Goal: Information Seeking & Learning: Learn about a topic

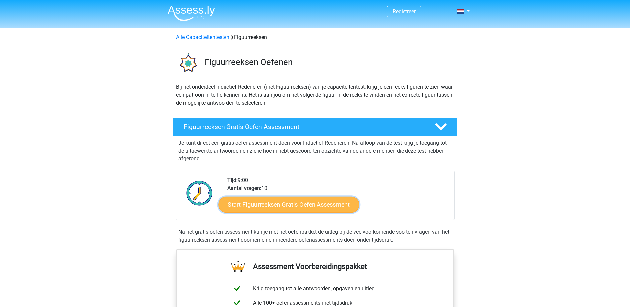
click at [272, 206] on link "Start Figuurreeksen Gratis Oefen Assessment" at bounding box center [288, 204] width 141 height 16
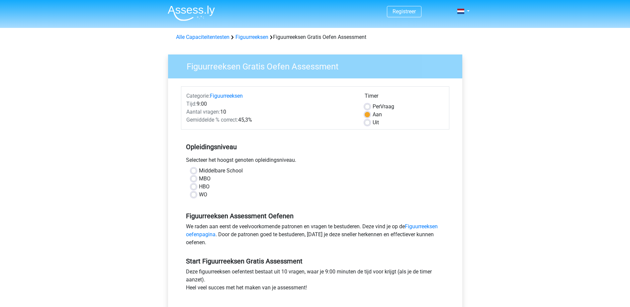
click at [199, 187] on label "HBO" at bounding box center [204, 187] width 11 height 8
click at [194, 187] on input "HBO" at bounding box center [193, 186] width 5 height 7
radio input "true"
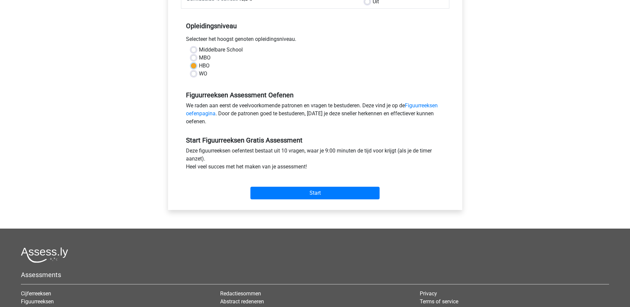
scroll to position [133, 0]
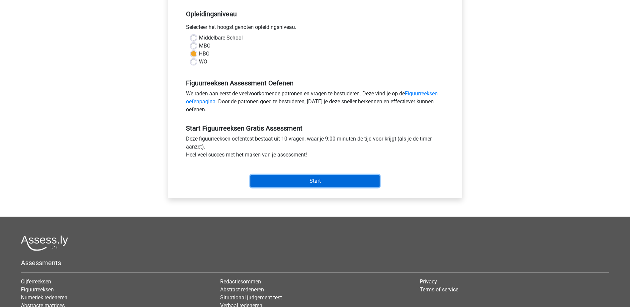
click at [301, 182] on input "Start" at bounding box center [314, 181] width 129 height 13
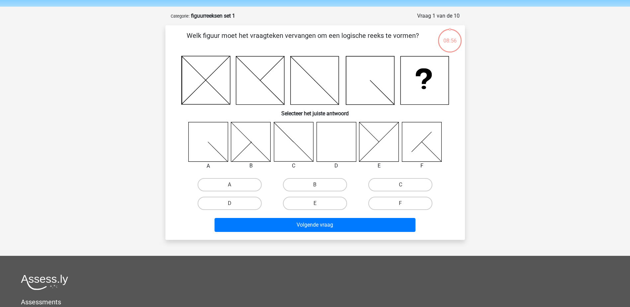
scroll to position [33, 0]
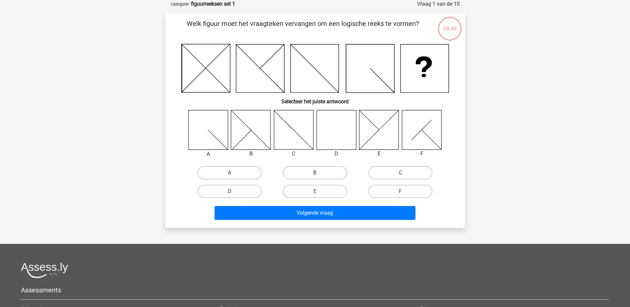
click at [340, 123] on icon at bounding box center [337, 130] width 40 height 40
click at [243, 190] on label "D" at bounding box center [230, 191] width 64 height 13
click at [234, 191] on input "D" at bounding box center [232, 193] width 4 height 4
radio input "true"
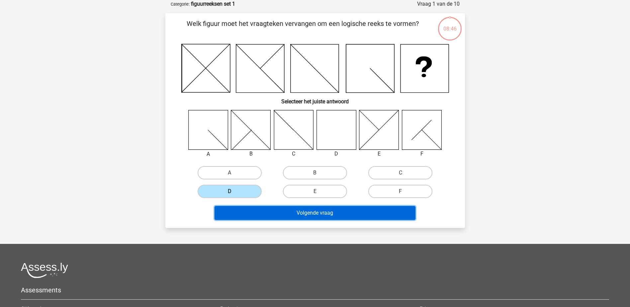
click at [316, 211] on button "Volgende vraag" at bounding box center [315, 213] width 201 height 14
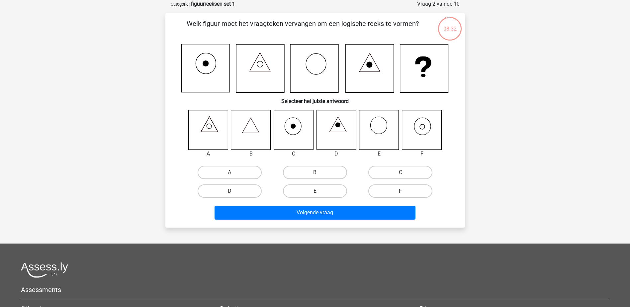
click at [380, 193] on label "F" at bounding box center [400, 190] width 64 height 13
click at [401, 193] on input "F" at bounding box center [403, 193] width 4 height 4
radio input "true"
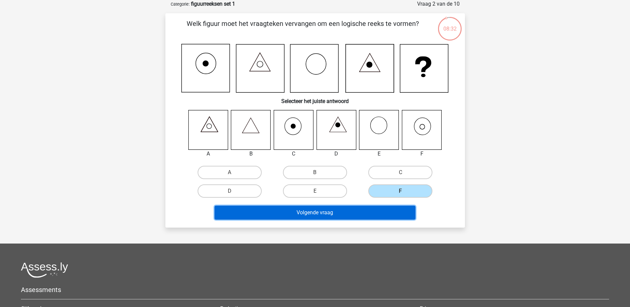
click at [362, 211] on button "Volgende vraag" at bounding box center [315, 213] width 201 height 14
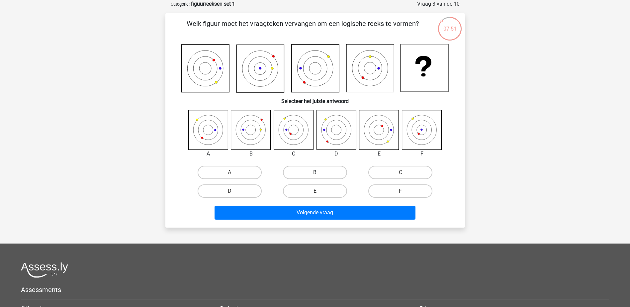
click at [317, 170] on label "B" at bounding box center [315, 172] width 64 height 13
click at [317, 172] on input "B" at bounding box center [317, 174] width 4 height 4
radio input "true"
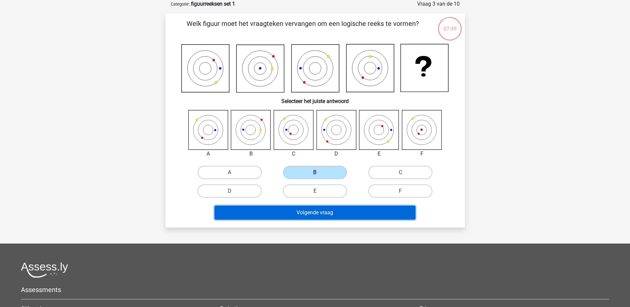
click at [336, 211] on button "Volgende vraag" at bounding box center [315, 213] width 201 height 14
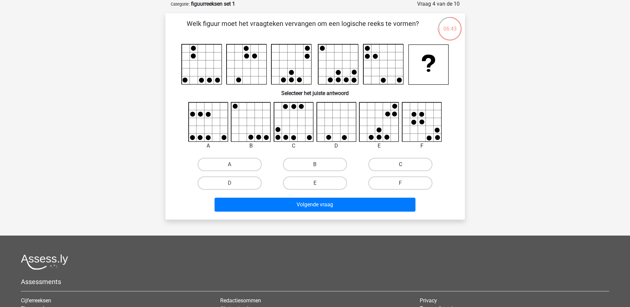
click at [383, 163] on label "C" at bounding box center [400, 164] width 64 height 13
click at [401, 164] on input "C" at bounding box center [403, 166] width 4 height 4
radio input "true"
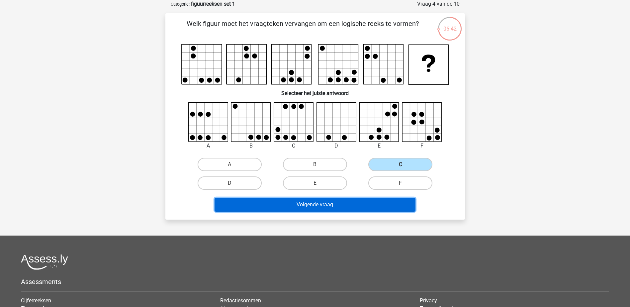
click at [359, 205] on button "Volgende vraag" at bounding box center [315, 205] width 201 height 14
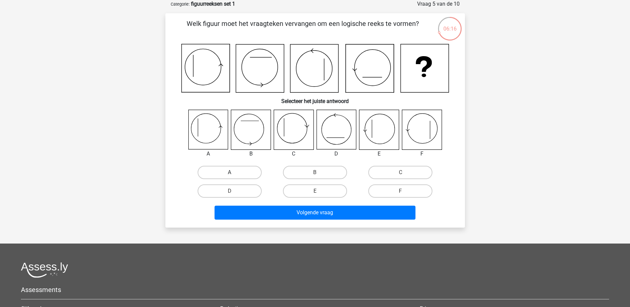
click at [216, 174] on label "A" at bounding box center [230, 172] width 64 height 13
click at [230, 174] on input "A" at bounding box center [232, 174] width 4 height 4
radio input "true"
click at [365, 221] on div "Volgende vraag" at bounding box center [315, 214] width 256 height 17
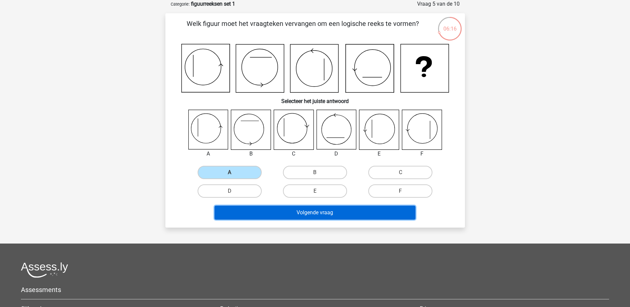
click at [360, 212] on button "Volgende vraag" at bounding box center [315, 213] width 201 height 14
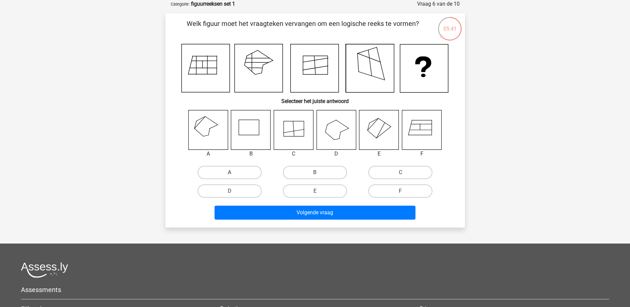
click at [220, 170] on label "A" at bounding box center [230, 172] width 64 height 13
click at [230, 172] on input "A" at bounding box center [232, 174] width 4 height 4
radio input "true"
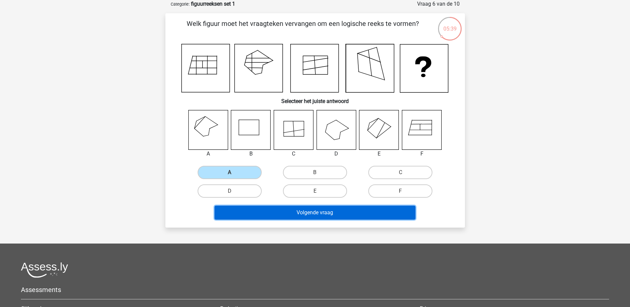
click at [340, 213] on button "Volgende vraag" at bounding box center [315, 213] width 201 height 14
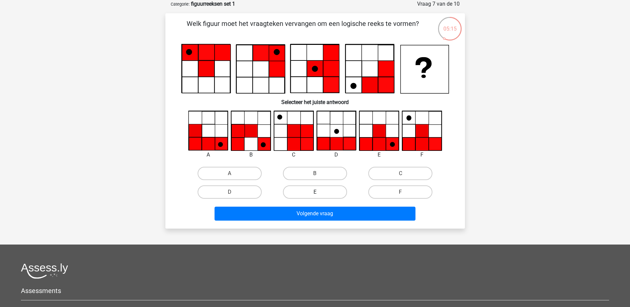
click at [326, 191] on label "E" at bounding box center [315, 191] width 64 height 13
click at [319, 192] on input "E" at bounding box center [317, 194] width 4 height 4
radio input "true"
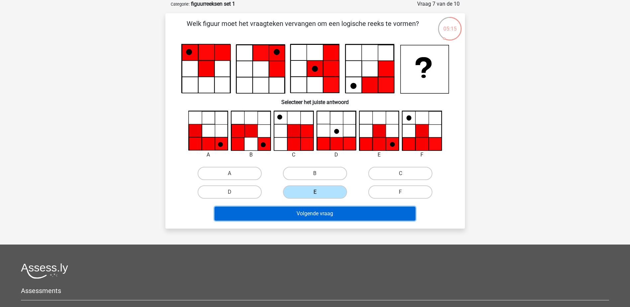
click at [319, 214] on button "Volgende vraag" at bounding box center [315, 214] width 201 height 14
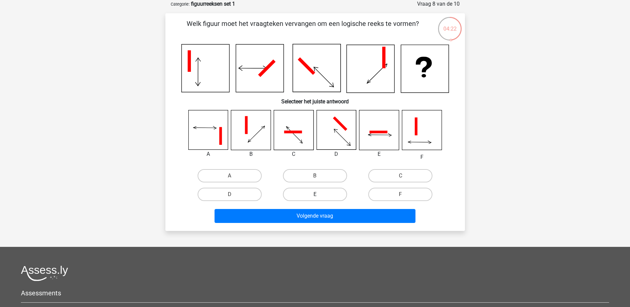
click at [327, 192] on label "E" at bounding box center [315, 194] width 64 height 13
click at [319, 194] on input "E" at bounding box center [317, 196] width 4 height 4
radio input "true"
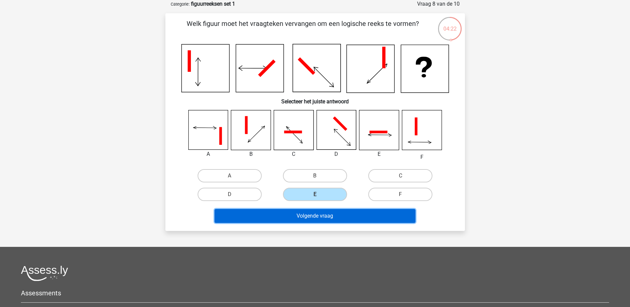
click at [330, 219] on button "Volgende vraag" at bounding box center [315, 216] width 201 height 14
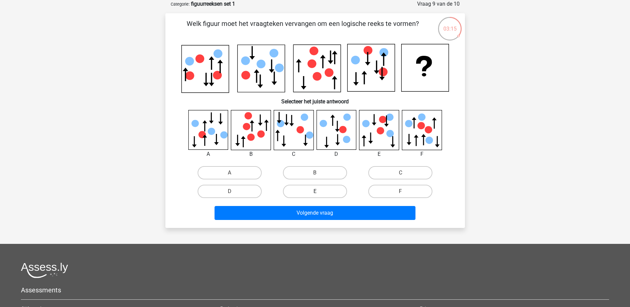
click at [308, 190] on label "E" at bounding box center [315, 191] width 64 height 13
click at [315, 191] on input "E" at bounding box center [317, 193] width 4 height 4
radio input "true"
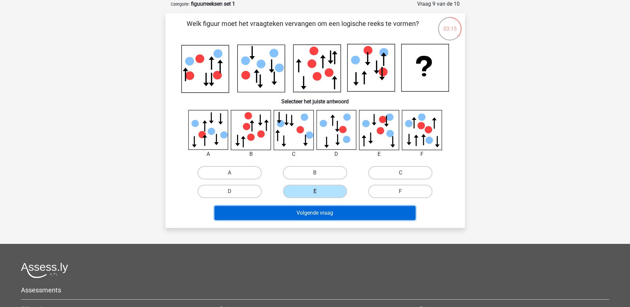
click at [320, 215] on button "Volgende vraag" at bounding box center [315, 213] width 201 height 14
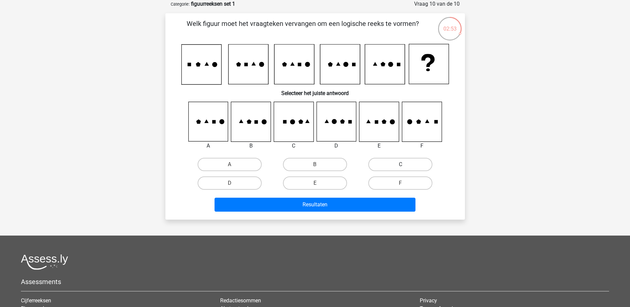
click at [402, 163] on label "C" at bounding box center [400, 164] width 64 height 13
click at [402, 164] on input "C" at bounding box center [403, 166] width 4 height 4
radio input "true"
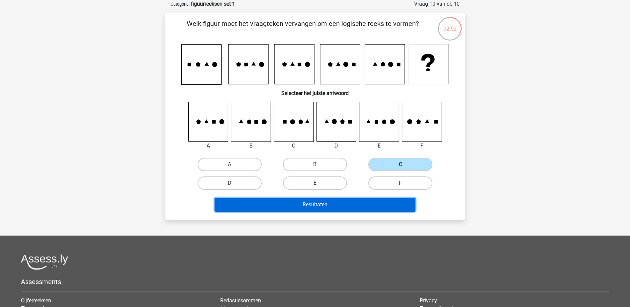
click at [327, 204] on button "Resultaten" at bounding box center [315, 205] width 201 height 14
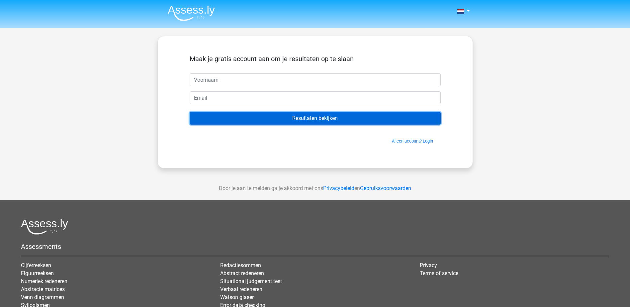
click at [335, 119] on input "Resultaten bekijken" at bounding box center [315, 118] width 251 height 13
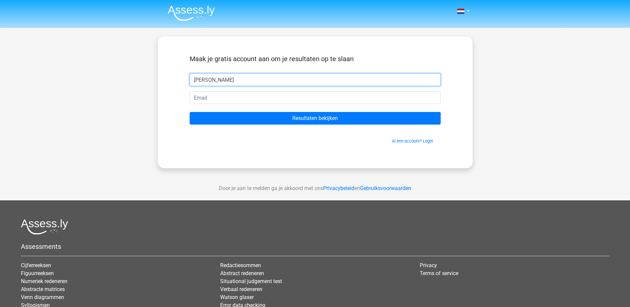
type input "christien drenth"
click at [341, 96] on input "email" at bounding box center [315, 97] width 251 height 13
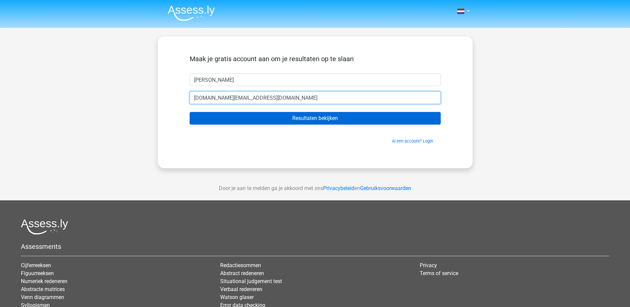
type input "[DOMAIN_NAME][EMAIL_ADDRESS][DOMAIN_NAME]"
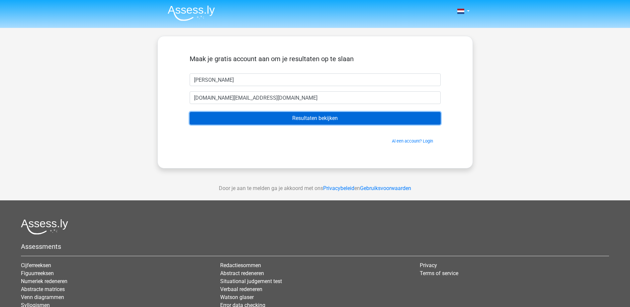
click at [341, 120] on input "Resultaten bekijken" at bounding box center [315, 118] width 251 height 13
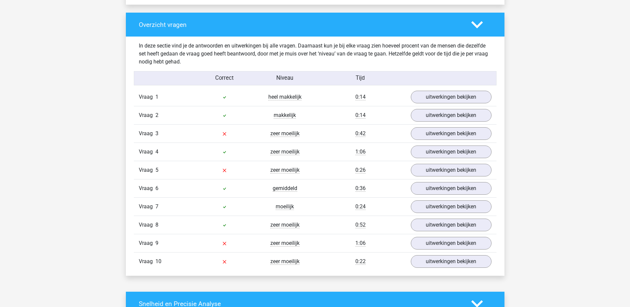
scroll to position [498, 0]
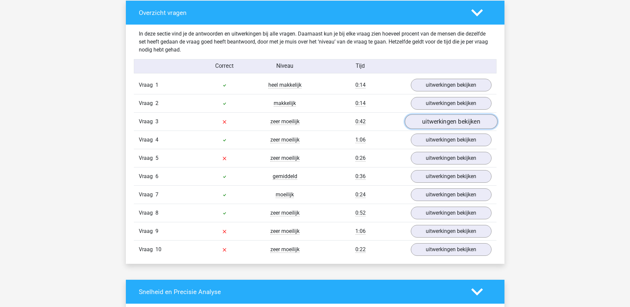
click at [471, 125] on link "uitwerkingen bekijken" at bounding box center [451, 122] width 93 height 15
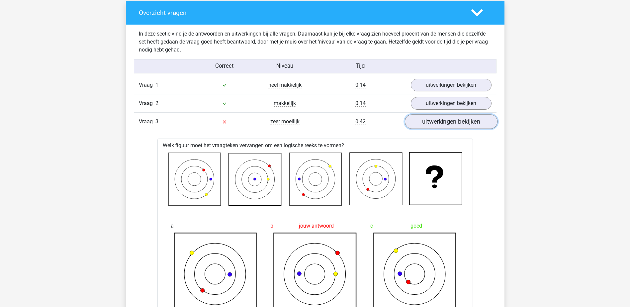
click at [423, 121] on link "uitwerkingen bekijken" at bounding box center [451, 122] width 93 height 15
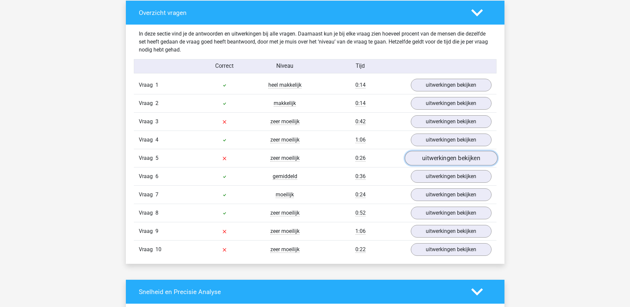
click at [446, 158] on link "uitwerkingen bekijken" at bounding box center [451, 158] width 93 height 15
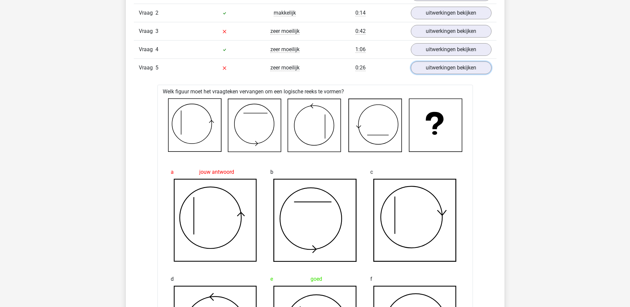
scroll to position [465, 0]
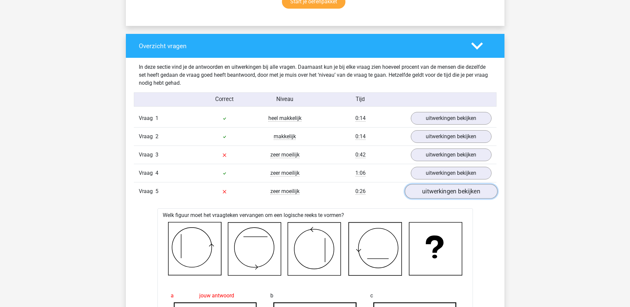
click at [450, 190] on link "uitwerkingen bekijken" at bounding box center [451, 191] width 93 height 15
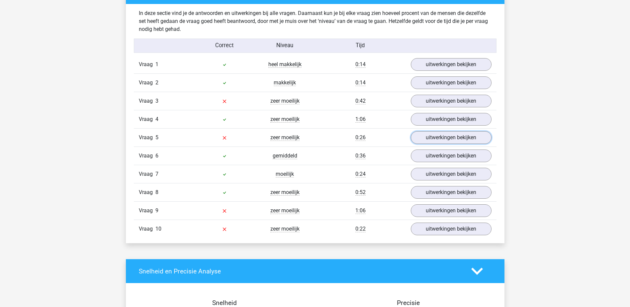
scroll to position [532, 0]
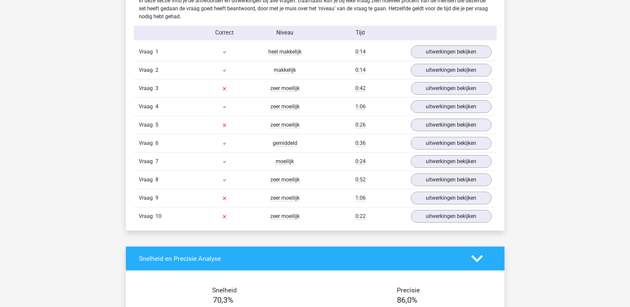
click at [448, 206] on div "Vraag 9 zeer moeilijk 1:06 uitwerkingen bekijken" at bounding box center [315, 198] width 363 height 18
click at [448, 201] on link "uitwerkingen bekijken" at bounding box center [451, 198] width 93 height 15
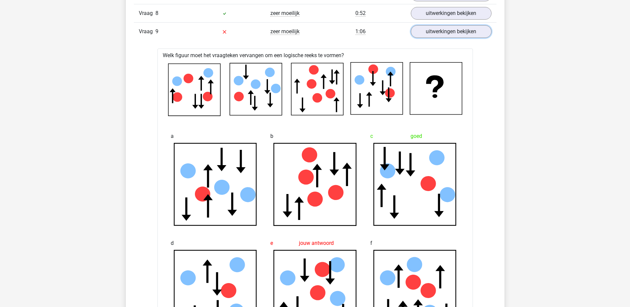
scroll to position [698, 0]
click at [431, 37] on link "uitwerkingen bekijken" at bounding box center [451, 32] width 93 height 15
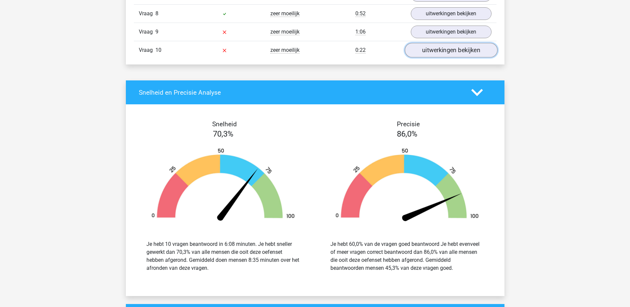
click at [428, 52] on link "uitwerkingen bekijken" at bounding box center [451, 50] width 93 height 15
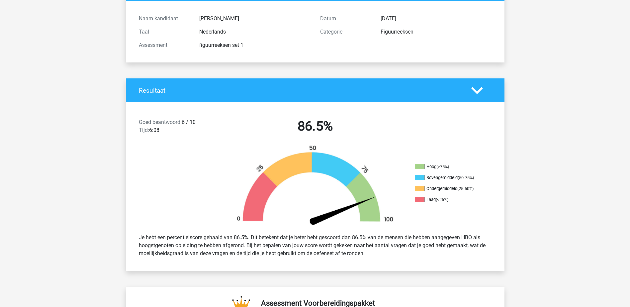
scroll to position [0, 0]
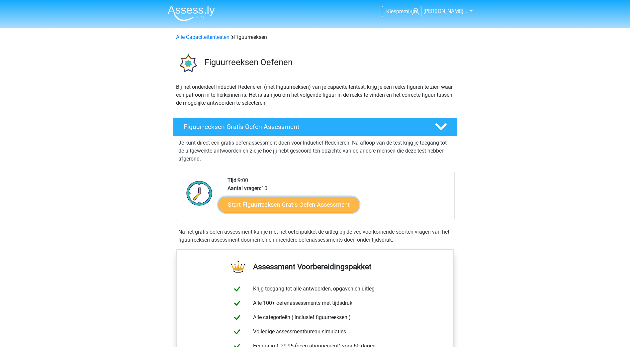
click at [297, 202] on link "Start Figuurreeksen Gratis Oefen Assessment" at bounding box center [288, 204] width 141 height 16
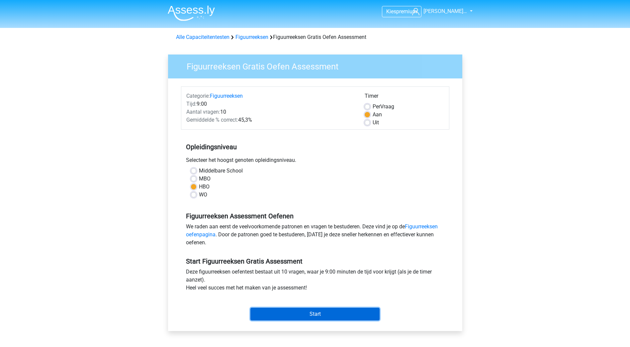
click at [311, 315] on input "Start" at bounding box center [314, 314] width 129 height 13
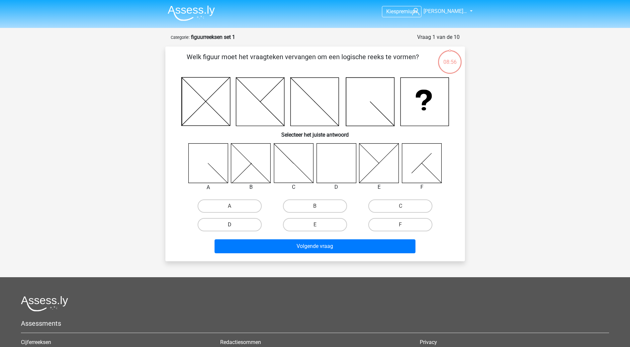
click at [251, 225] on label "D" at bounding box center [230, 224] width 64 height 13
click at [234, 225] on input "D" at bounding box center [232, 227] width 4 height 4
radio input "true"
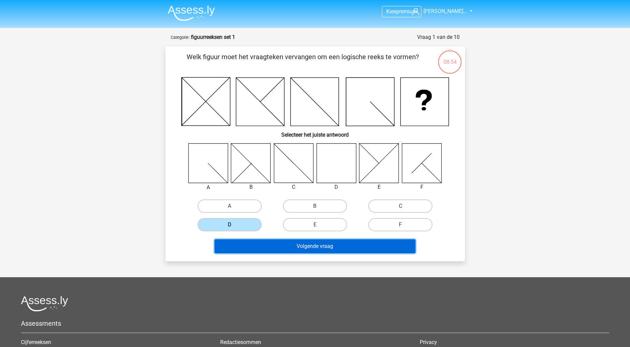
click at [309, 247] on button "Volgende vraag" at bounding box center [315, 246] width 201 height 14
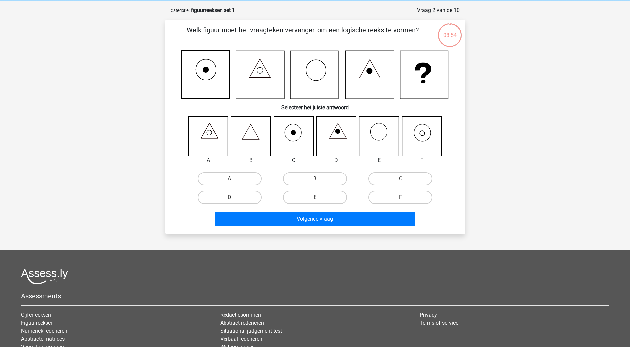
scroll to position [33, 0]
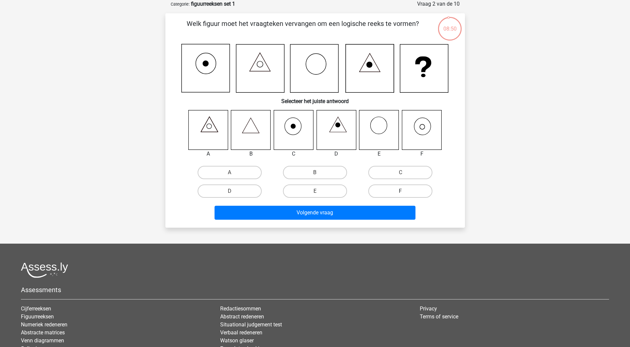
click at [378, 187] on label "F" at bounding box center [400, 190] width 64 height 13
click at [401, 191] on input "F" at bounding box center [403, 193] width 4 height 4
radio input "true"
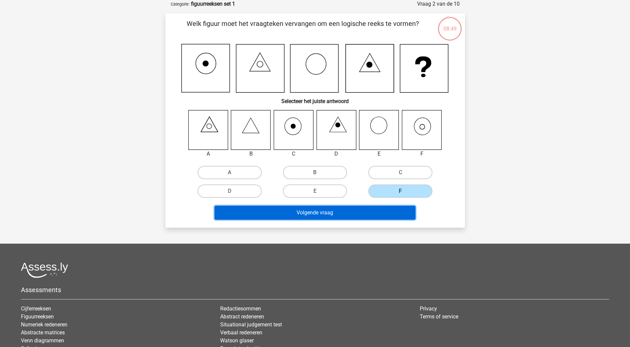
click at [368, 210] on button "Volgende vraag" at bounding box center [315, 213] width 201 height 14
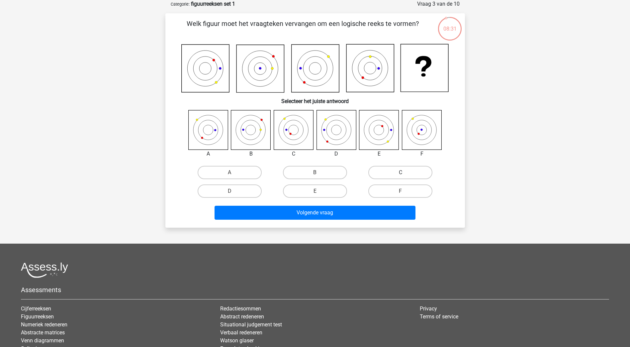
click at [398, 173] on label "C" at bounding box center [400, 172] width 64 height 13
click at [401, 173] on input "C" at bounding box center [403, 174] width 4 height 4
radio input "true"
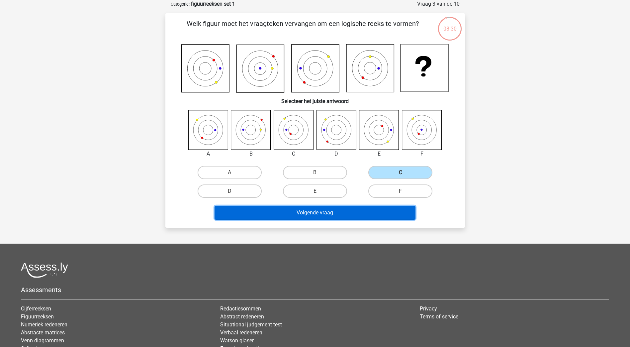
click at [378, 209] on button "Volgende vraag" at bounding box center [315, 213] width 201 height 14
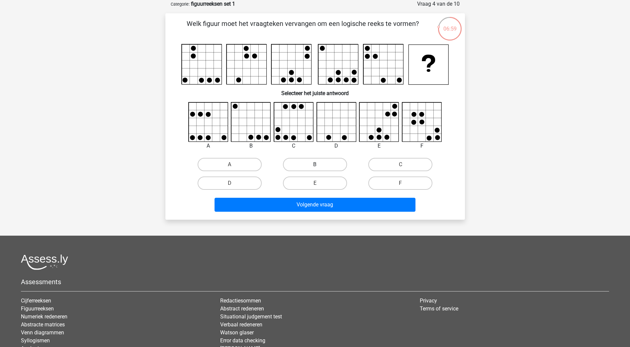
click at [304, 162] on label "B" at bounding box center [315, 164] width 64 height 13
click at [315, 164] on input "B" at bounding box center [317, 166] width 4 height 4
radio input "true"
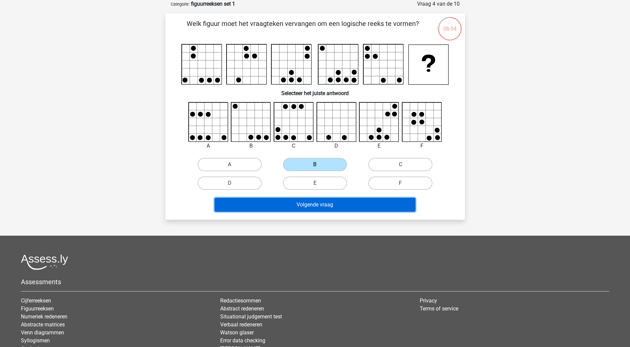
click at [312, 203] on button "Volgende vraag" at bounding box center [315, 205] width 201 height 14
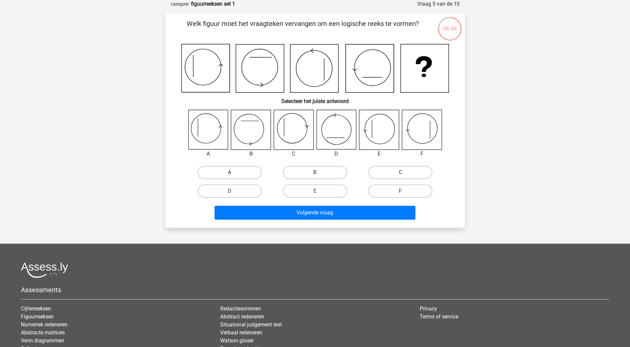
click at [222, 175] on label "A" at bounding box center [230, 172] width 64 height 13
click at [230, 175] on input "A" at bounding box center [232, 174] width 4 height 4
radio input "true"
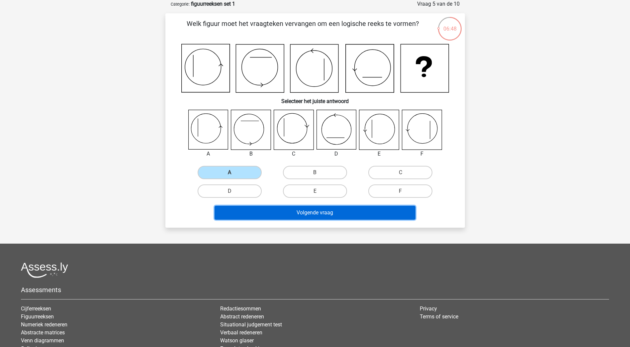
click at [301, 211] on button "Volgende vraag" at bounding box center [315, 213] width 201 height 14
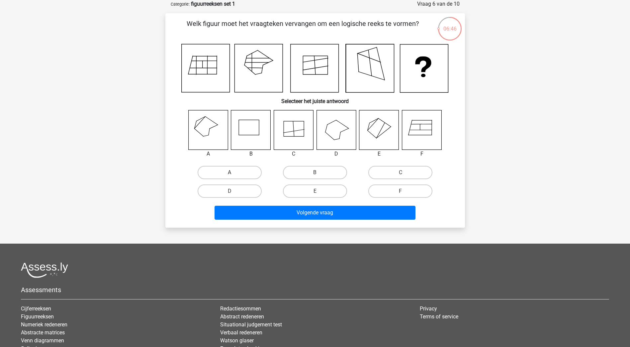
click at [240, 169] on label "A" at bounding box center [230, 172] width 64 height 13
click at [234, 172] on input "A" at bounding box center [232, 174] width 4 height 4
radio input "true"
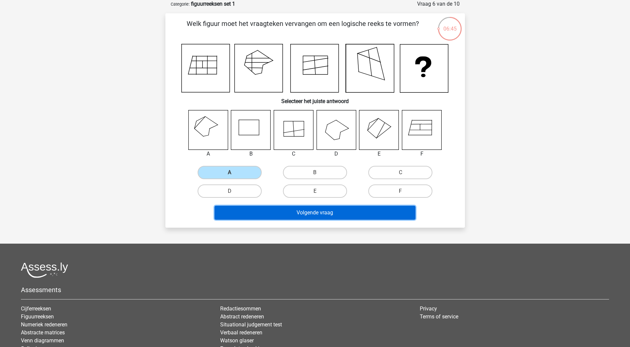
click at [328, 217] on button "Volgende vraag" at bounding box center [315, 213] width 201 height 14
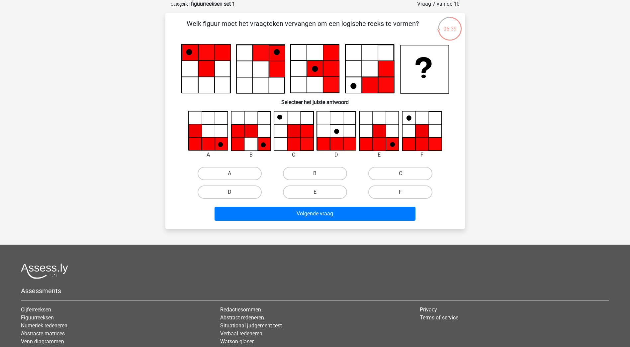
click at [319, 194] on input "E" at bounding box center [317, 194] width 4 height 4
radio input "true"
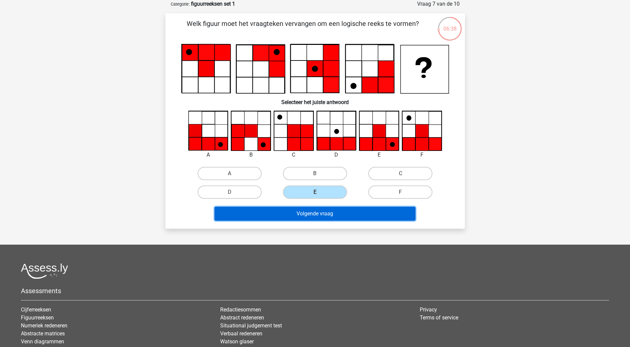
click at [324, 216] on button "Volgende vraag" at bounding box center [315, 214] width 201 height 14
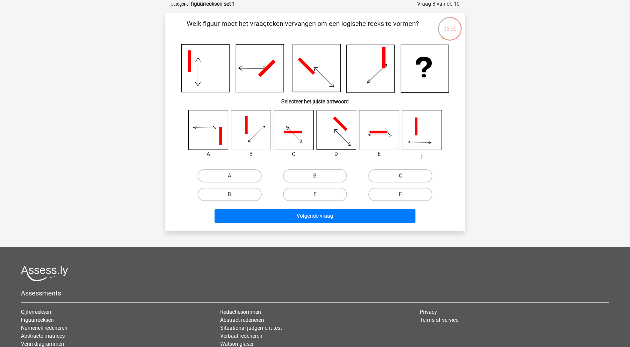
click at [224, 196] on label "D" at bounding box center [230, 194] width 64 height 13
click at [230, 196] on input "D" at bounding box center [232, 196] width 4 height 4
radio input "true"
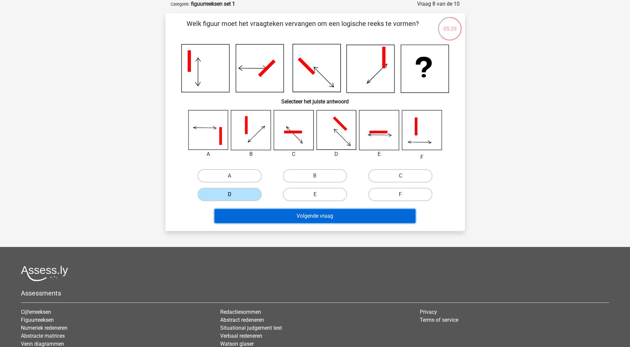
click at [310, 213] on button "Volgende vraag" at bounding box center [315, 216] width 201 height 14
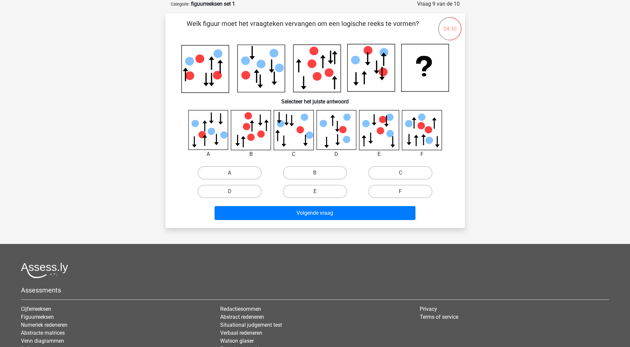
click at [326, 187] on label "E" at bounding box center [315, 191] width 64 height 13
click at [319, 191] on input "E" at bounding box center [317, 193] width 4 height 4
radio input "true"
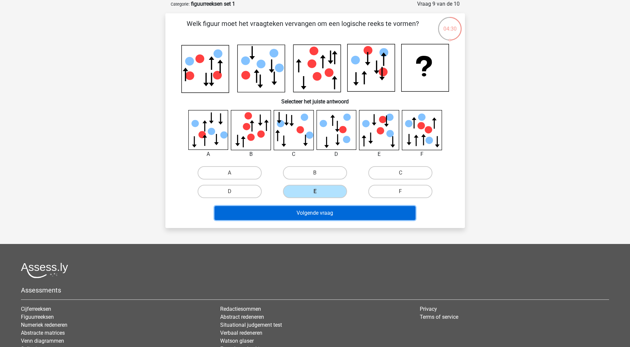
click at [332, 209] on button "Volgende vraag" at bounding box center [315, 213] width 201 height 14
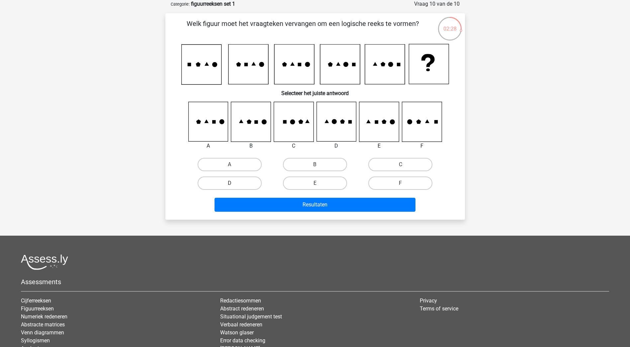
click at [252, 182] on label "D" at bounding box center [230, 182] width 64 height 13
click at [234, 183] on input "D" at bounding box center [232, 185] width 4 height 4
radio input "true"
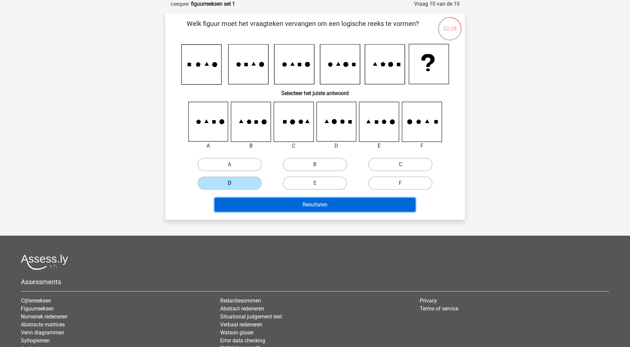
click at [316, 206] on button "Resultaten" at bounding box center [315, 205] width 201 height 14
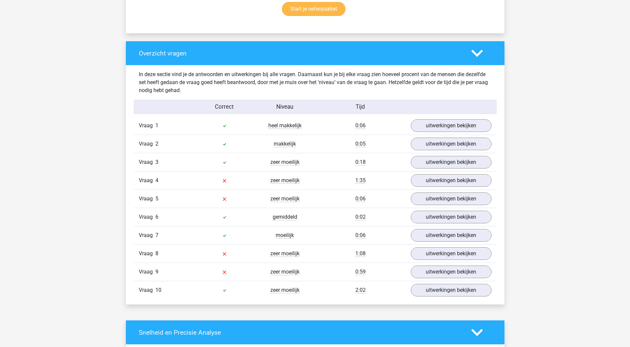
scroll to position [498, 0]
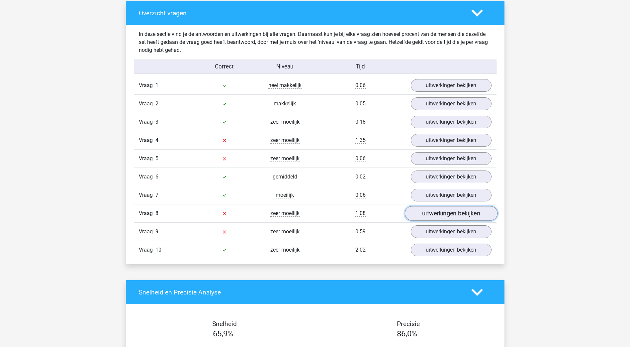
click at [434, 217] on link "uitwerkingen bekijken" at bounding box center [451, 213] width 93 height 15
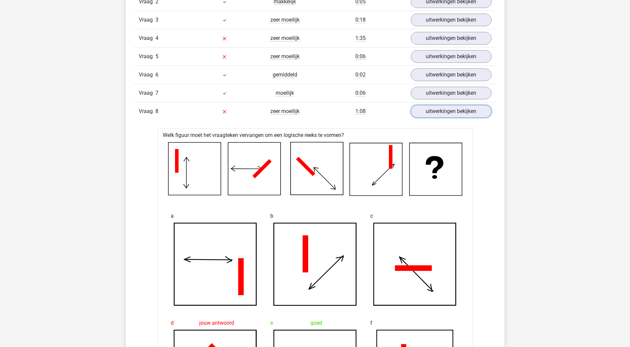
scroll to position [598, 0]
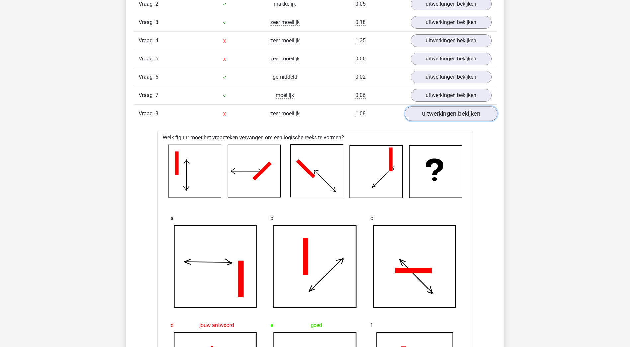
click at [444, 114] on link "uitwerkingen bekijken" at bounding box center [451, 114] width 93 height 15
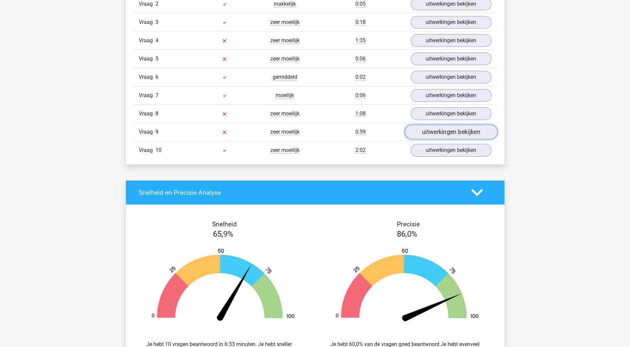
click at [440, 131] on link "uitwerkingen bekijken" at bounding box center [451, 132] width 93 height 15
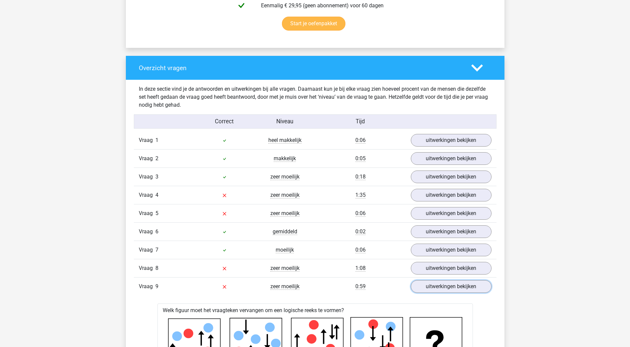
scroll to position [432, 0]
